Goal: Information Seeking & Learning: Learn about a topic

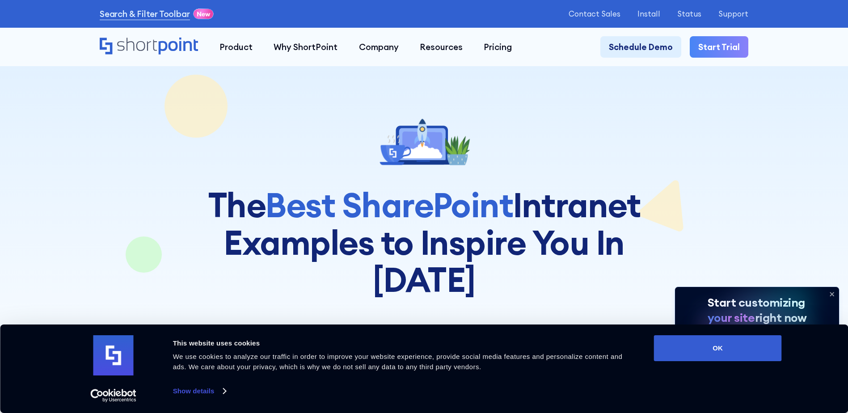
click at [831, 293] on icon at bounding box center [832, 294] width 4 height 4
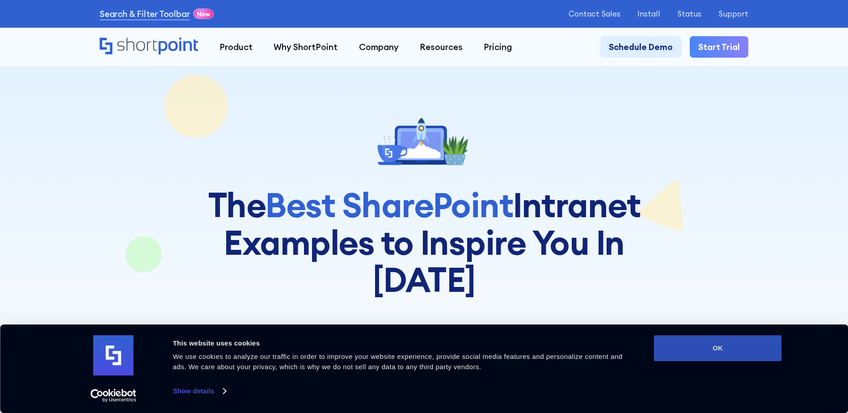
click at [737, 355] on button "OK" at bounding box center [718, 348] width 128 height 26
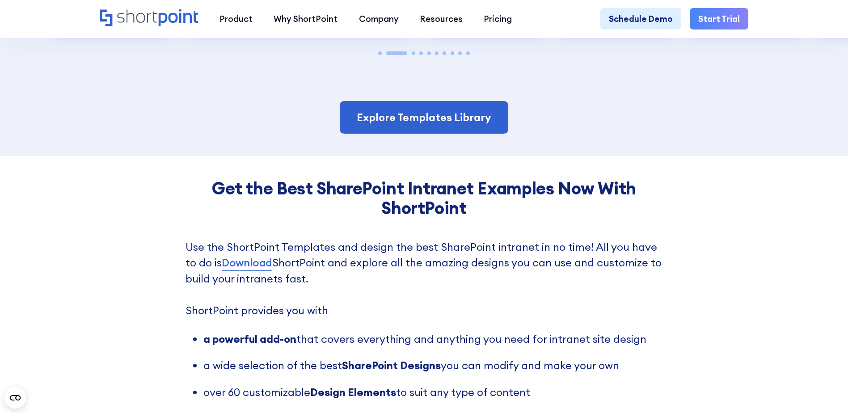
scroll to position [2101, 0]
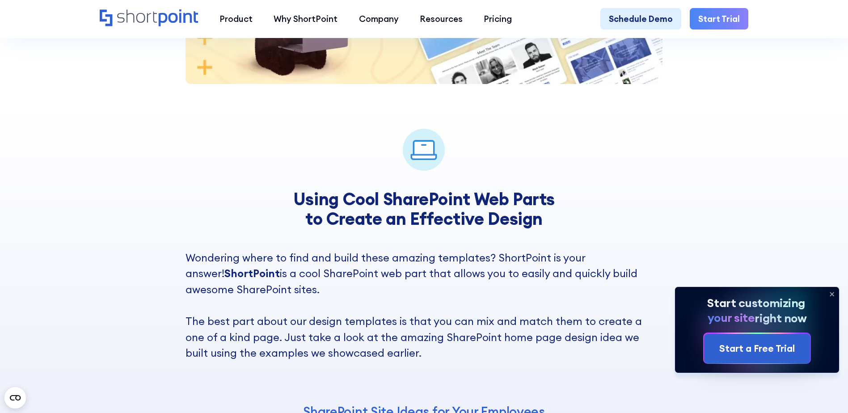
scroll to position [1543, 0]
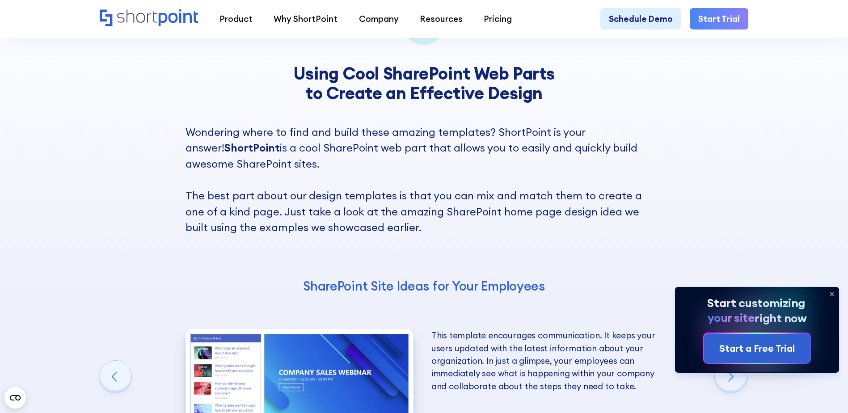
click at [830, 291] on icon at bounding box center [832, 294] width 14 height 14
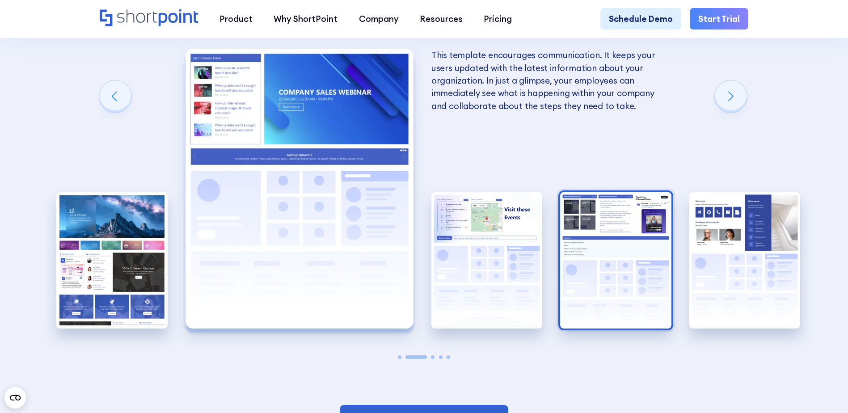
scroll to position [1870, 0]
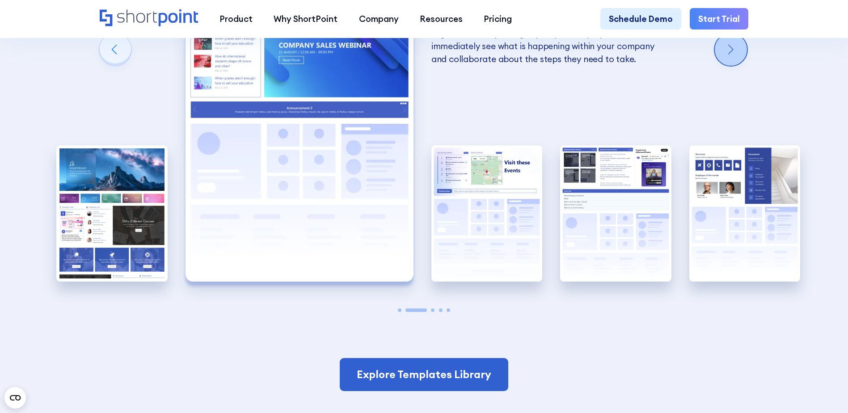
click at [731, 62] on div "Next slide" at bounding box center [731, 50] width 32 height 32
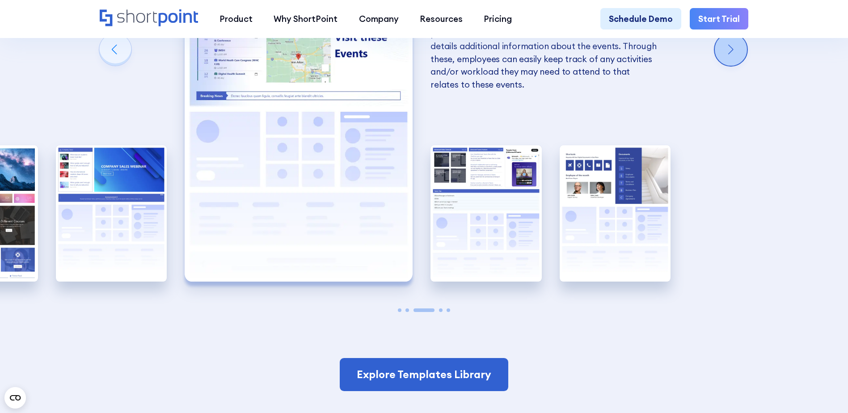
click at [731, 62] on div "Next slide" at bounding box center [731, 50] width 32 height 32
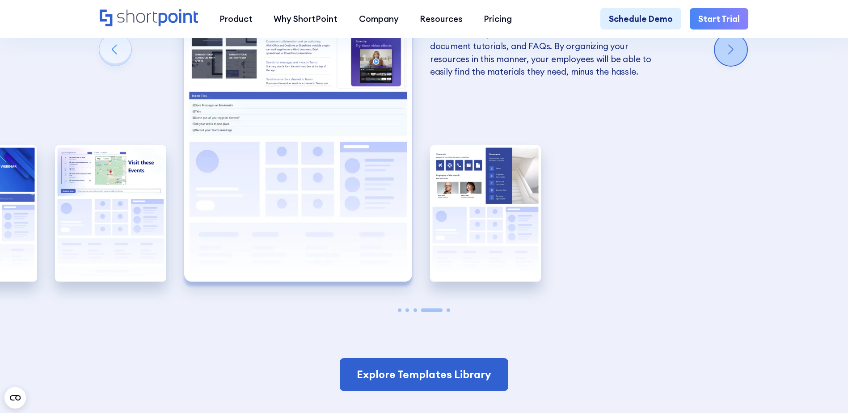
click at [731, 61] on div "Next slide" at bounding box center [731, 50] width 32 height 32
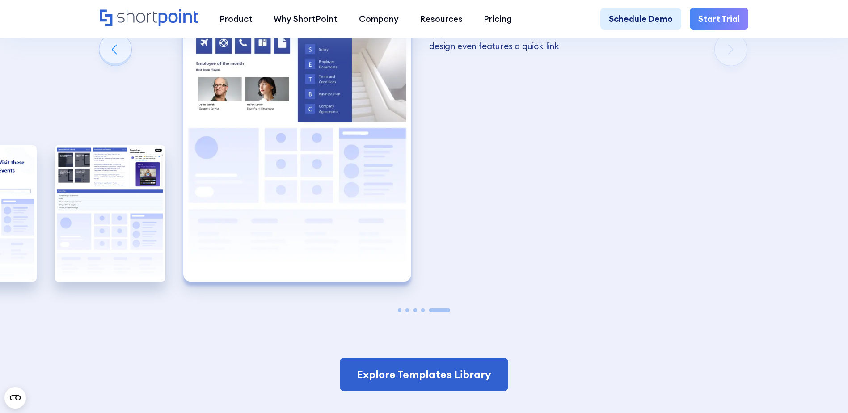
click at [731, 143] on div "Using Cool SharePoint Web Parts to Create an Effective Design Wondering where t…" at bounding box center [424, 34] width 848 height 760
click at [111, 61] on div "Previous slide" at bounding box center [115, 50] width 32 height 32
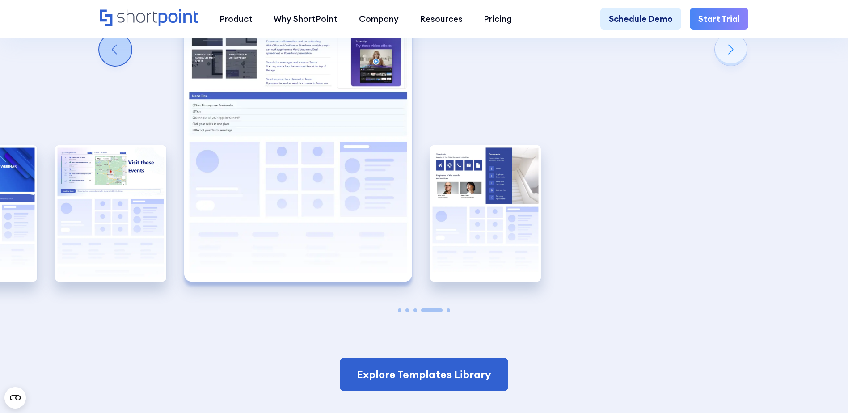
click at [111, 61] on div "Previous slide" at bounding box center [115, 50] width 32 height 32
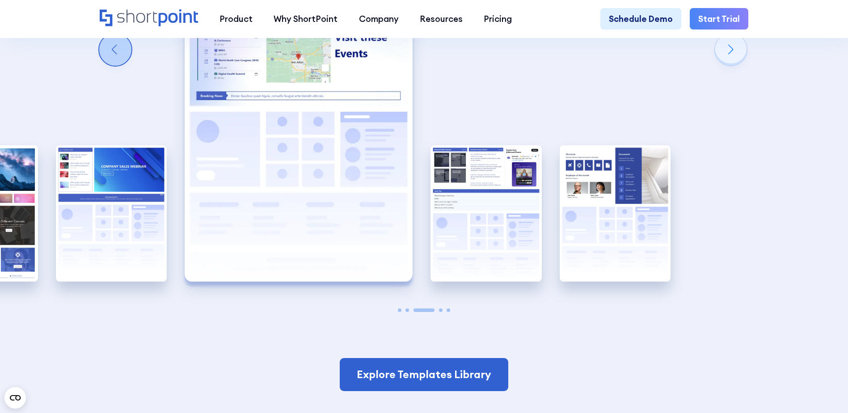
click at [111, 61] on div "Previous slide" at bounding box center [115, 50] width 32 height 32
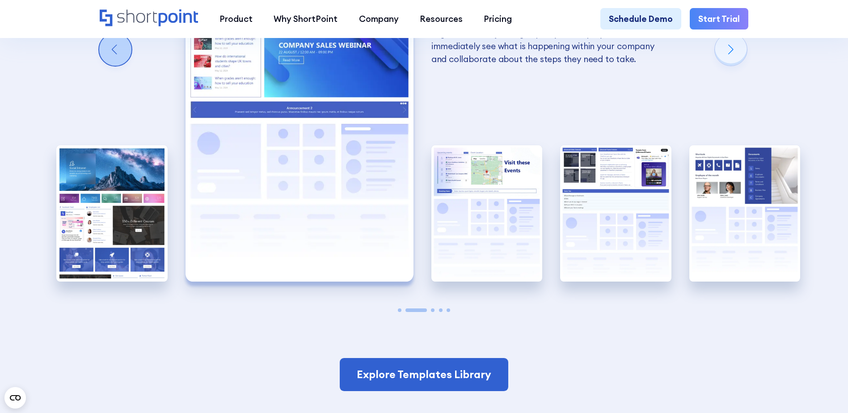
click at [111, 61] on div "Previous slide" at bounding box center [115, 50] width 32 height 32
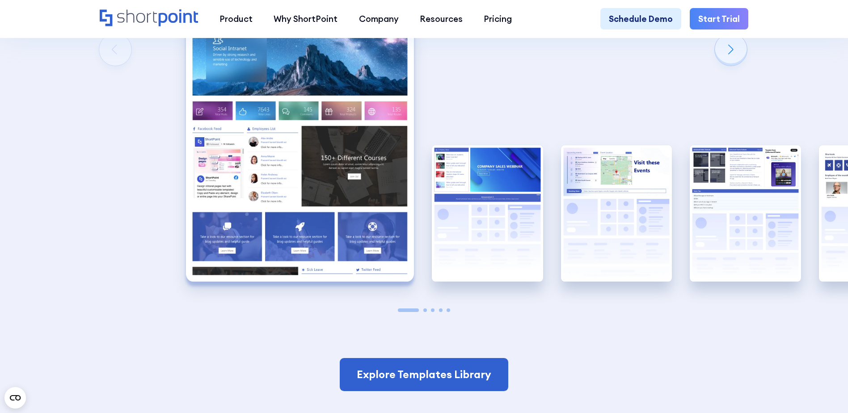
click at [111, 143] on div "Using Cool SharePoint Web Parts to Create an Effective Design Wondering where t…" at bounding box center [424, 34] width 848 height 760
